Goal: Check status: Check status

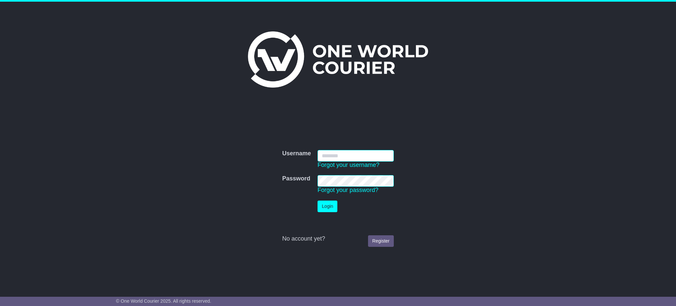
type input "**********"
click at [323, 208] on button "Login" at bounding box center [328, 206] width 20 height 12
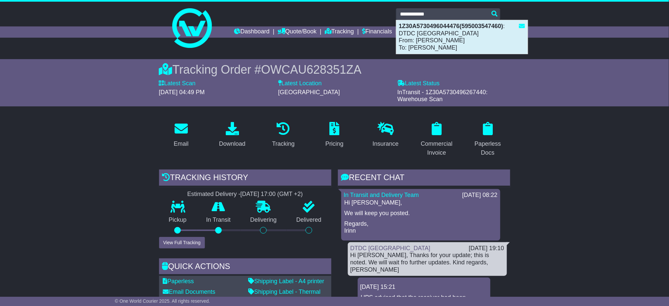
click at [470, 32] on div "1Z30A5730496044476(595003547460) : DTDC Australia From: Sarat Rao Revinipati To…" at bounding box center [461, 37] width 131 height 34
type input "**********"
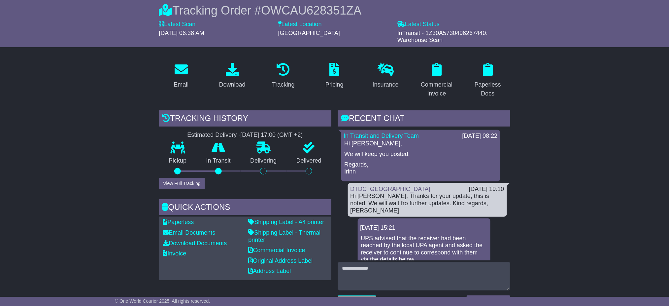
scroll to position [44, 0]
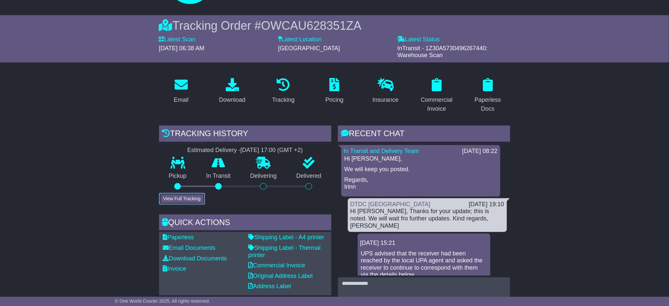
click at [184, 195] on button "View Full Tracking" at bounding box center [182, 199] width 46 height 12
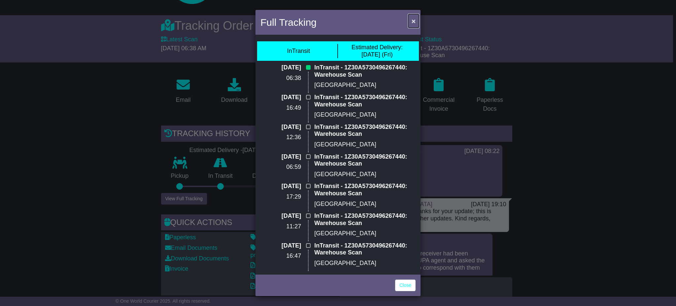
click at [414, 20] on span "×" at bounding box center [414, 21] width 4 height 8
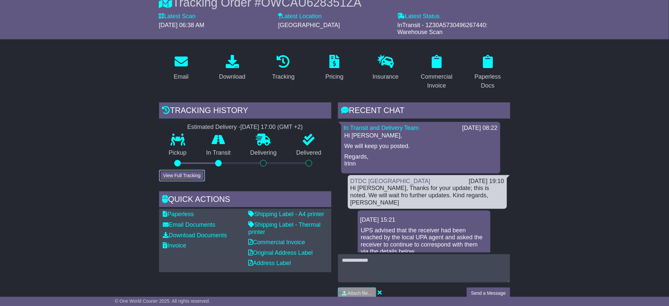
scroll to position [88, 0]
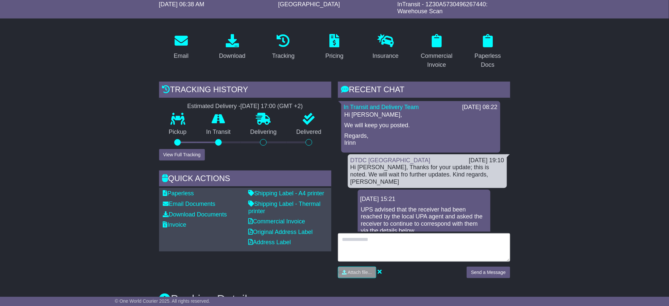
click at [389, 244] on textarea at bounding box center [424, 247] width 172 height 28
type textarea "*"
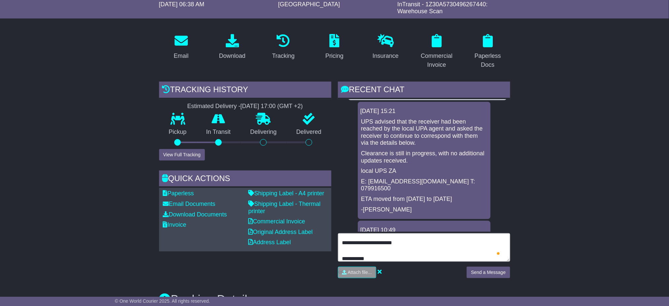
scroll to position [20, 0]
type textarea "**********"
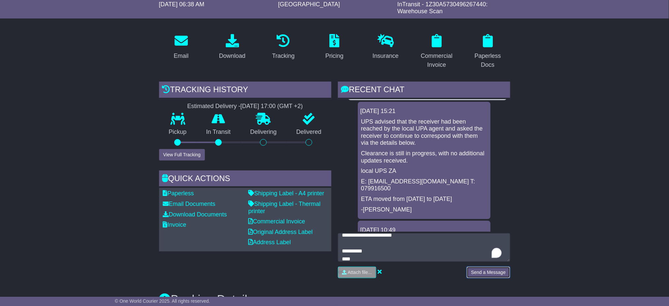
click at [494, 271] on button "Send a Message" at bounding box center [488, 272] width 43 height 12
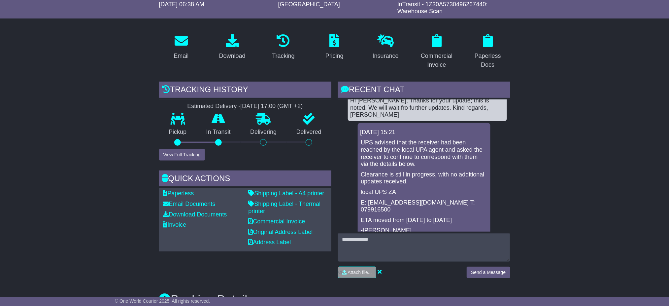
scroll to position [88, 0]
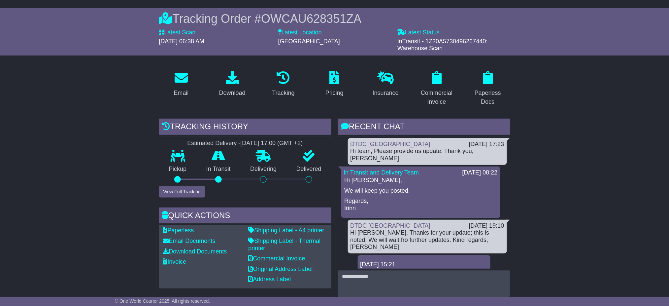
scroll to position [0, 0]
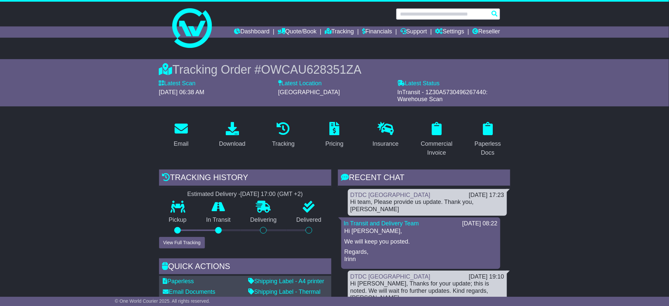
click at [427, 14] on input "text" at bounding box center [448, 14] width 104 height 12
paste input "**********"
type input "**********"
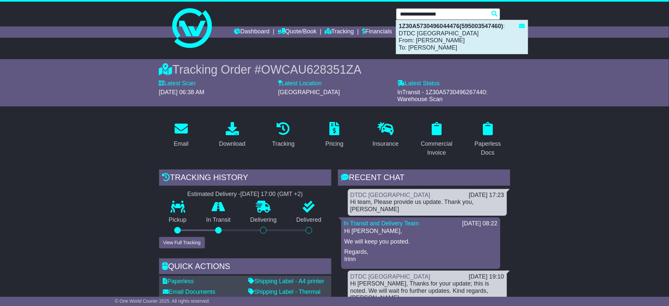
click at [453, 31] on div "1Z30A5730496044476(595003547460) : DTDC Australia From: Sarat Rao Revinipati To…" at bounding box center [461, 37] width 131 height 34
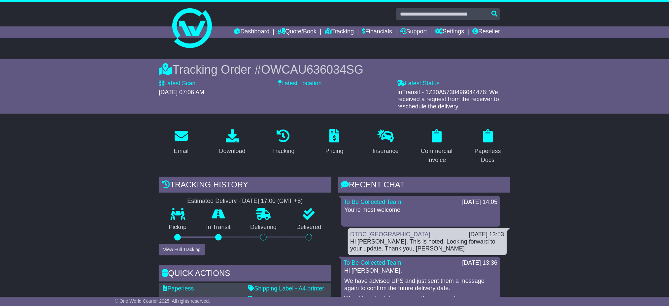
drag, startPoint x: 492, startPoint y: 90, endPoint x: 500, endPoint y: 100, distance: 12.4
click at [500, 100] on div "InTransit - 1Z30A5730496044476: We received a request from the receiver to resc…" at bounding box center [453, 99] width 113 height 21
click at [457, 104] on span "InTransit - 1Z30A5730496044476: We received a request from the receiver to resc…" at bounding box center [448, 99] width 102 height 21
drag, startPoint x: 489, startPoint y: 92, endPoint x: 499, endPoint y: 107, distance: 18.0
click at [499, 107] on div "InTransit - 1Z30A5730496044476: We received a request from the receiver to resc…" at bounding box center [453, 99] width 113 height 21
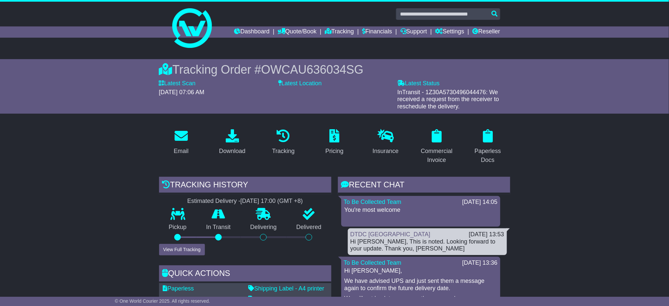
click at [429, 104] on span "InTransit - 1Z30A5730496044476: We received a request from the receiver to resc…" at bounding box center [448, 99] width 102 height 21
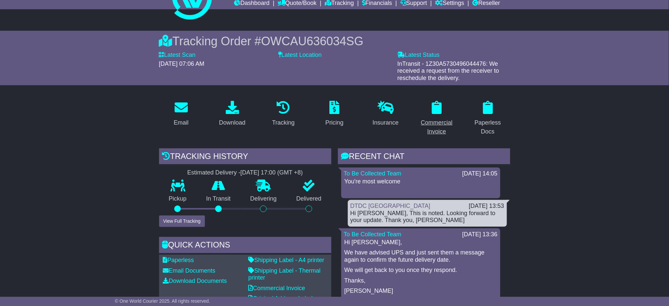
scroll to position [44, 0]
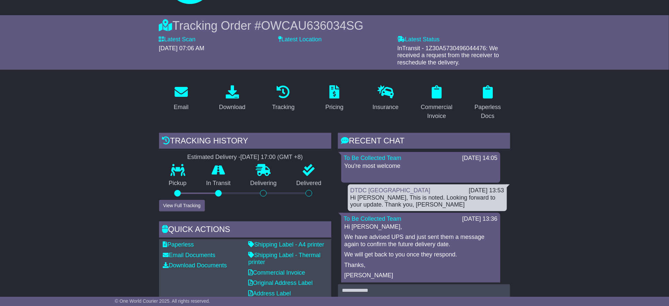
click at [432, 55] on span "InTransit - 1Z30A5730496044476: We received a request from the receiver to resc…" at bounding box center [448, 55] width 102 height 21
click at [429, 48] on span "InTransit - 1Z30A5730496044476: We received a request from the receiver to resc…" at bounding box center [448, 55] width 102 height 21
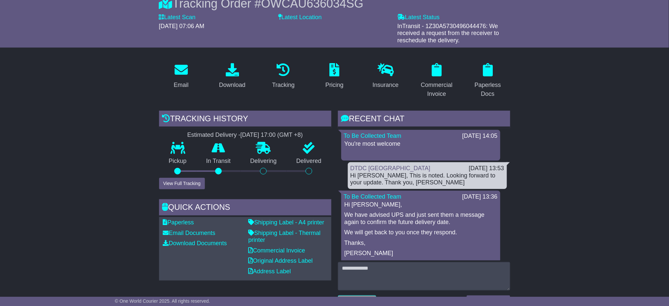
scroll to position [88, 0]
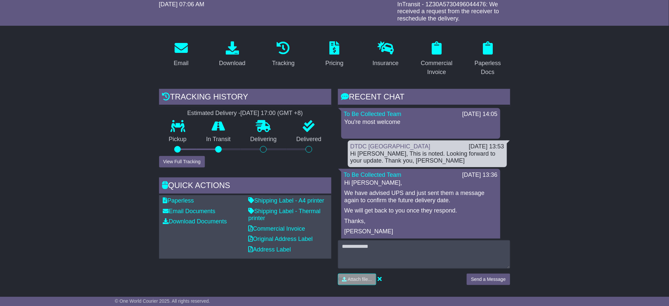
click at [172, 171] on div "Tracking history Estimated Delivery - 22 Aug 2025 - 17:00 (GMT +8) Pickup In Tr…" at bounding box center [245, 189] width 179 height 201
click at [175, 164] on button "View Full Tracking" at bounding box center [182, 162] width 46 height 12
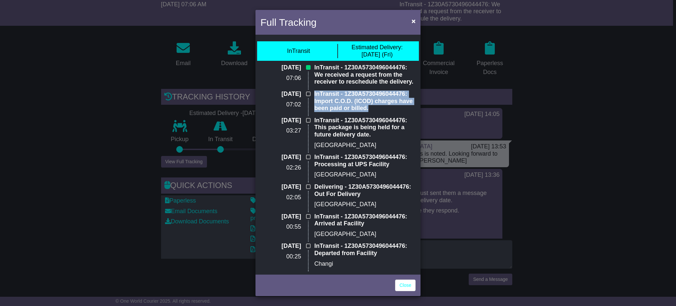
drag, startPoint x: 371, startPoint y: 111, endPoint x: 312, endPoint y: 95, distance: 61.0
click at [312, 95] on div "InTransit - 1Z30A5730496044476: Import C.O.D. (ICOD) charges have been paid or …" at bounding box center [365, 103] width 108 height 26
click at [350, 125] on p "InTransit - 1Z30A5730496044476: This package is being held for a future deliver…" at bounding box center [364, 127] width 101 height 21
drag, startPoint x: 374, startPoint y: 100, endPoint x: 384, endPoint y: 105, distance: 10.6
click at [384, 105] on p "InTransit - 1Z30A5730496044476: Import C.O.D. (ICOD) charges have been paid or …" at bounding box center [364, 100] width 101 height 21
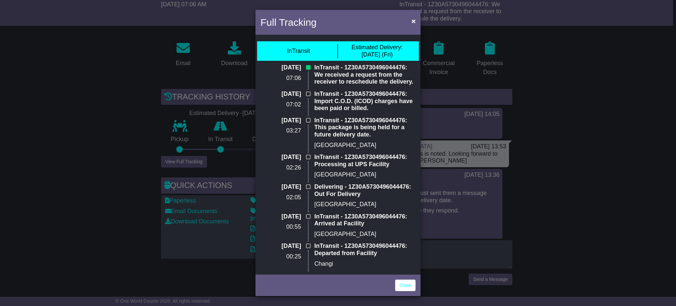
click at [381, 133] on p "InTransit - 1Z30A5730496044476: This package is being held for a future deliver…" at bounding box center [364, 127] width 101 height 21
drag, startPoint x: 372, startPoint y: 111, endPoint x: 313, endPoint y: 92, distance: 61.8
click at [313, 92] on div "InTransit - 1Z30A5730496044476: Import C.O.D. (ICOD) charges have been paid or …" at bounding box center [365, 103] width 108 height 26
click at [359, 131] on p "InTransit - 1Z30A5730496044476: This package is being held for a future deliver…" at bounding box center [364, 127] width 101 height 21
drag, startPoint x: 376, startPoint y: 137, endPoint x: 312, endPoint y: 118, distance: 67.6
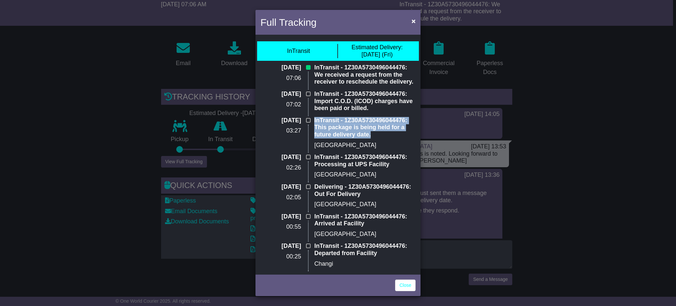
click at [312, 118] on div "InTransit - 1Z30A5730496044476: This package is being held for a future deliver…" at bounding box center [365, 135] width 108 height 37
click at [344, 166] on p "InTransit - 1Z30A5730496044476: Processing at UPS Facility" at bounding box center [364, 161] width 101 height 14
click at [412, 23] on span "×" at bounding box center [414, 21] width 4 height 8
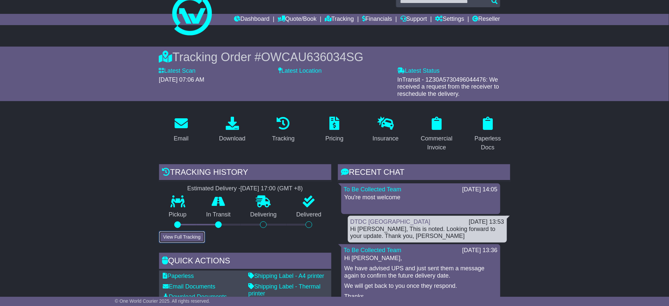
scroll to position [0, 0]
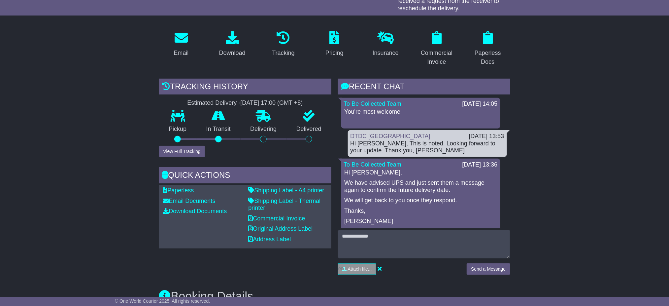
scroll to position [132, 0]
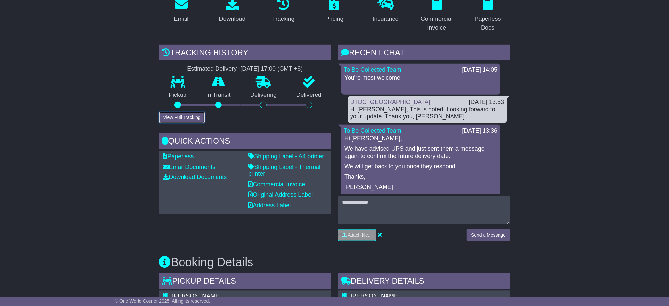
click at [189, 116] on button "View Full Tracking" at bounding box center [182, 118] width 46 height 12
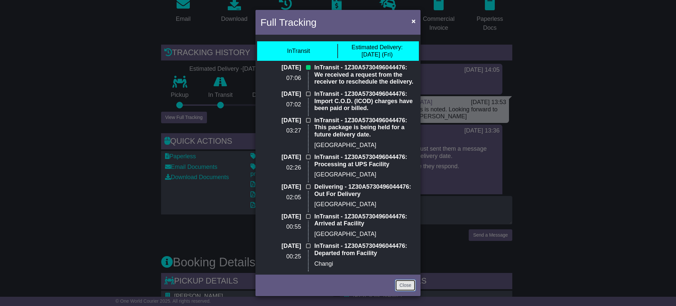
click at [407, 285] on link "Close" at bounding box center [405, 285] width 20 height 12
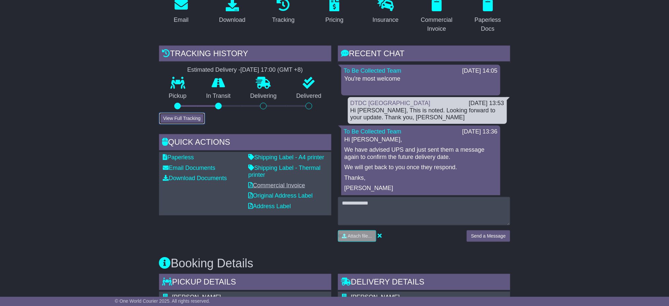
scroll to position [44, 0]
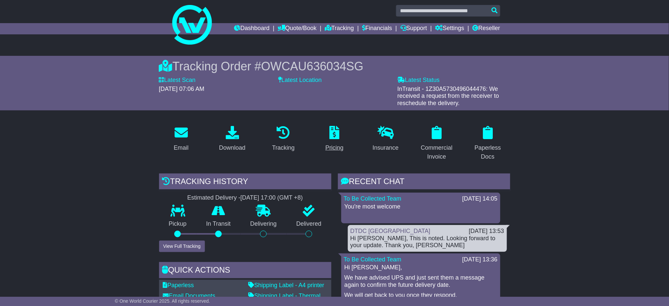
scroll to position [0, 0]
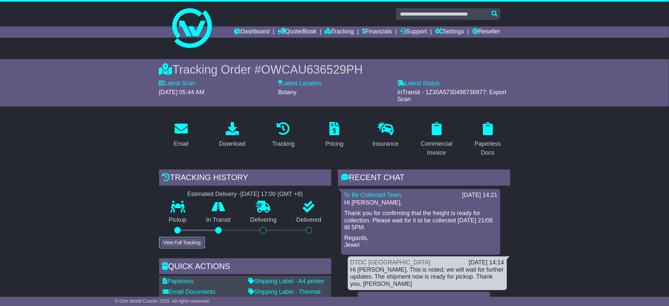
click at [178, 239] on button "View Full Tracking" at bounding box center [182, 243] width 46 height 12
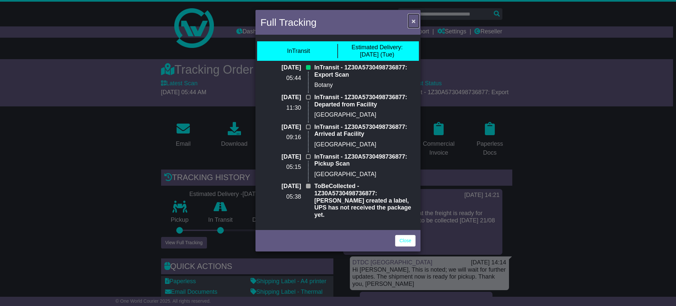
click at [413, 19] on span "×" at bounding box center [414, 21] width 4 height 8
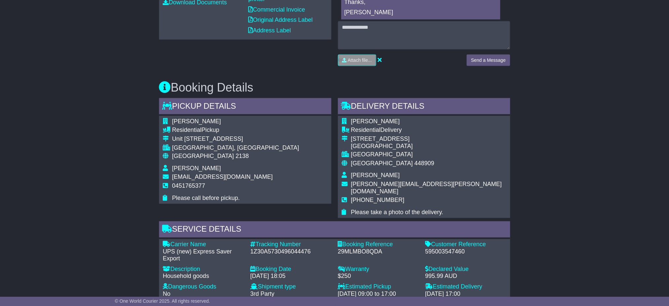
scroll to position [352, 0]
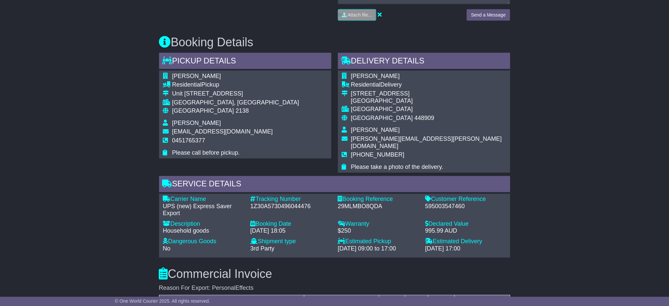
click at [291, 203] on div "1Z30A5730496044476" at bounding box center [291, 206] width 81 height 7
copy div "1Z30A5730496044476"
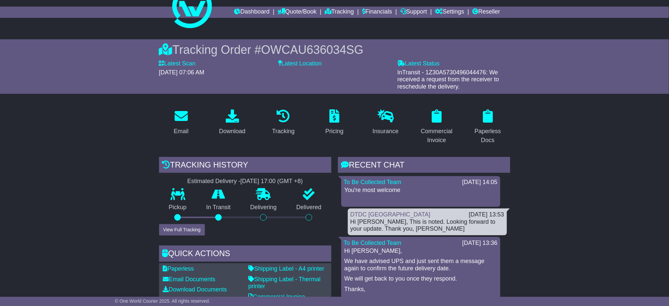
scroll to position [0, 0]
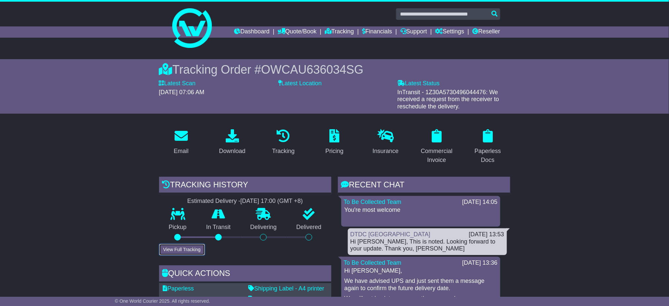
click at [187, 246] on button "View Full Tracking" at bounding box center [182, 250] width 46 height 12
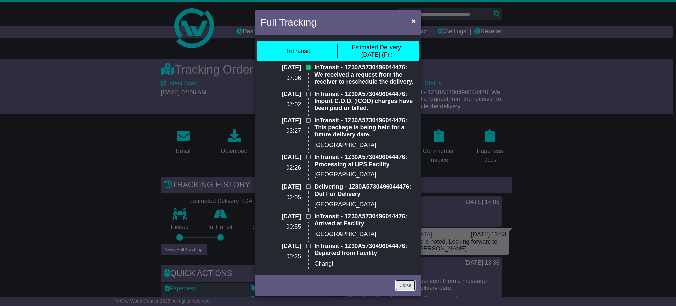
click at [409, 286] on link "Close" at bounding box center [405, 285] width 20 height 12
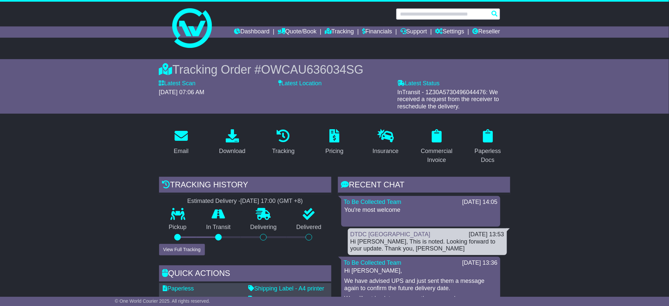
click at [424, 9] on input "text" at bounding box center [448, 14] width 104 height 12
paste input "**********"
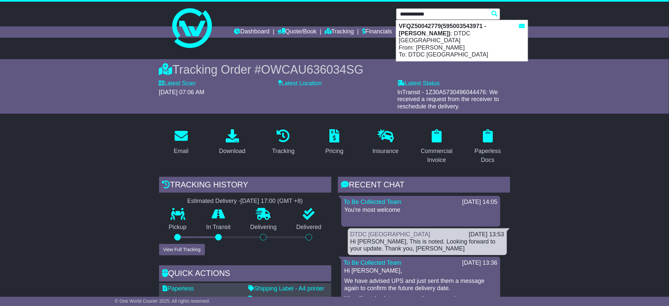
type input "**********"
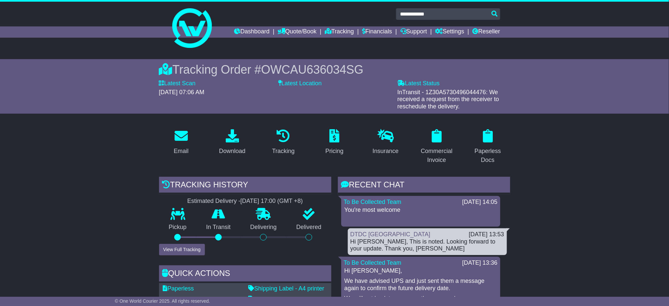
click at [444, 12] on input "**********" at bounding box center [448, 14] width 104 height 12
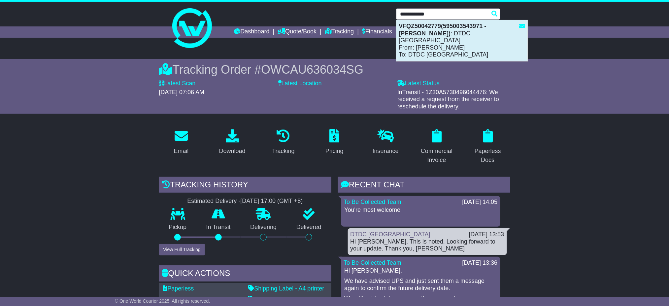
click at [424, 49] on div "VFQZ50042779(595003543971 - Amrita Kar Roy) : DTDC Australia From: Amrita Kar R…" at bounding box center [461, 40] width 131 height 41
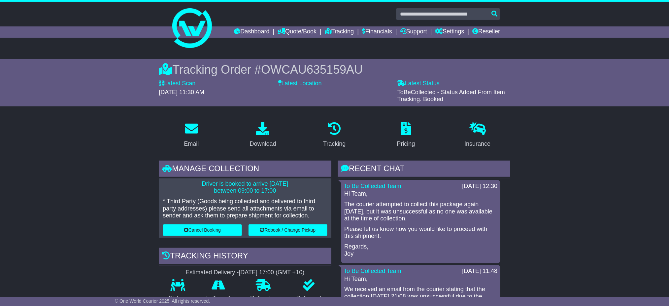
drag, startPoint x: 575, startPoint y: 174, endPoint x: 449, endPoint y: 211, distance: 131.1
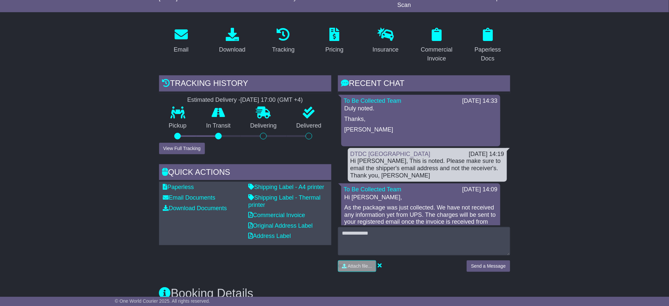
scroll to position [132, 0]
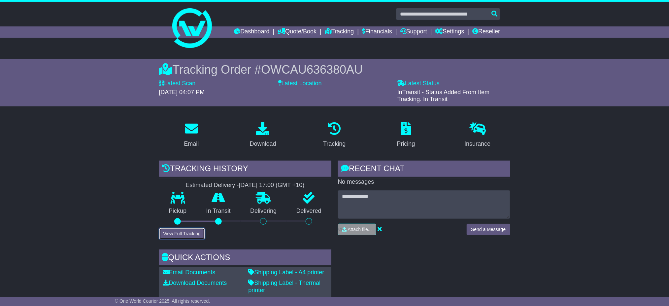
click at [183, 230] on button "View Full Tracking" at bounding box center [182, 234] width 46 height 12
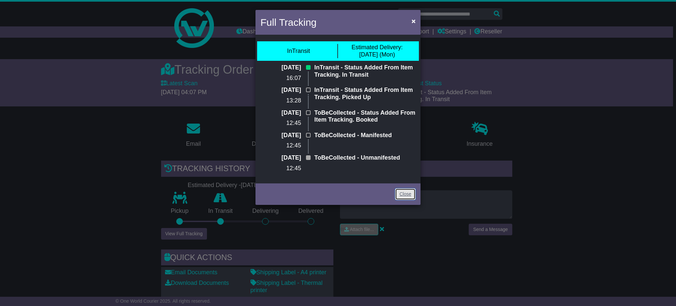
click at [404, 197] on link "Close" at bounding box center [405, 194] width 20 height 12
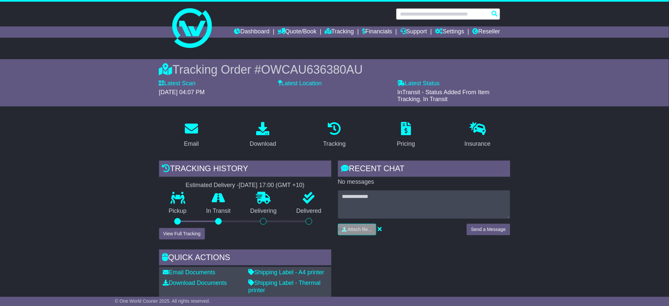
click at [415, 12] on input "text" at bounding box center [448, 14] width 104 height 12
paste input "**********"
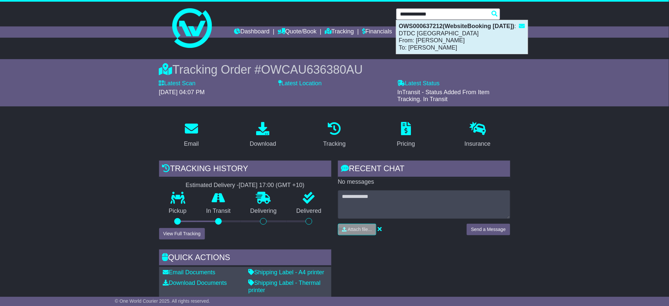
click at [461, 36] on div "OWS000637212(WebsiteBooking [DATE]) : DTDC [GEOGRAPHIC_DATA] From: [PERSON_NAME…" at bounding box center [461, 37] width 131 height 34
type input "**********"
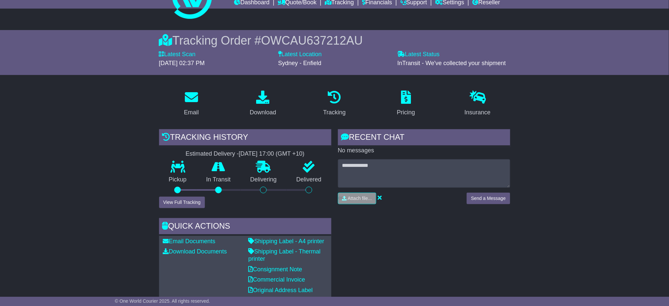
scroll to position [44, 0]
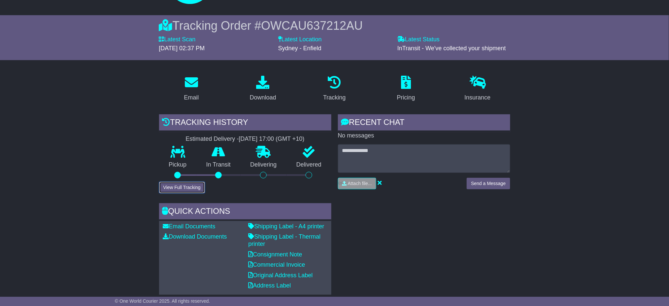
click at [191, 186] on button "View Full Tracking" at bounding box center [182, 188] width 46 height 12
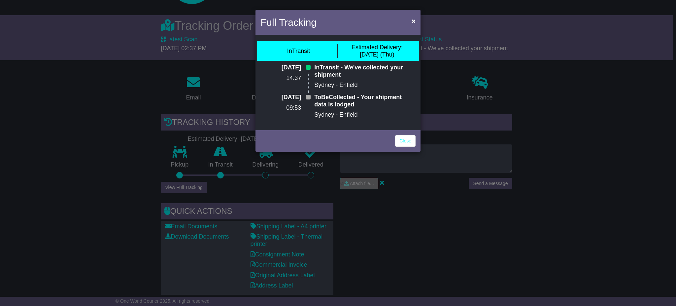
click at [588, 140] on div "Full Tracking × InTransit Estimated Delivery: [DATE] (Thu) [DATE] 14:37 InTrans…" at bounding box center [338, 153] width 676 height 306
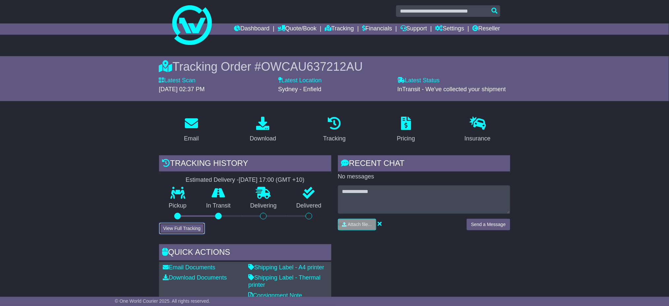
scroll to position [0, 0]
